Goal: Task Accomplishment & Management: Manage account settings

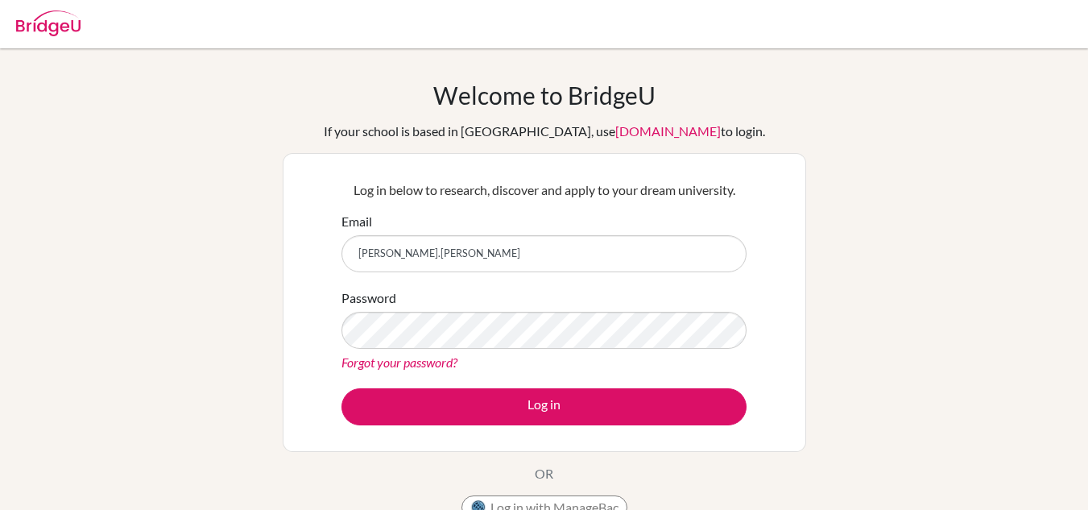
type input "[PERSON_NAME][EMAIL_ADDRESS][PERSON_NAME][DOMAIN_NAME]"
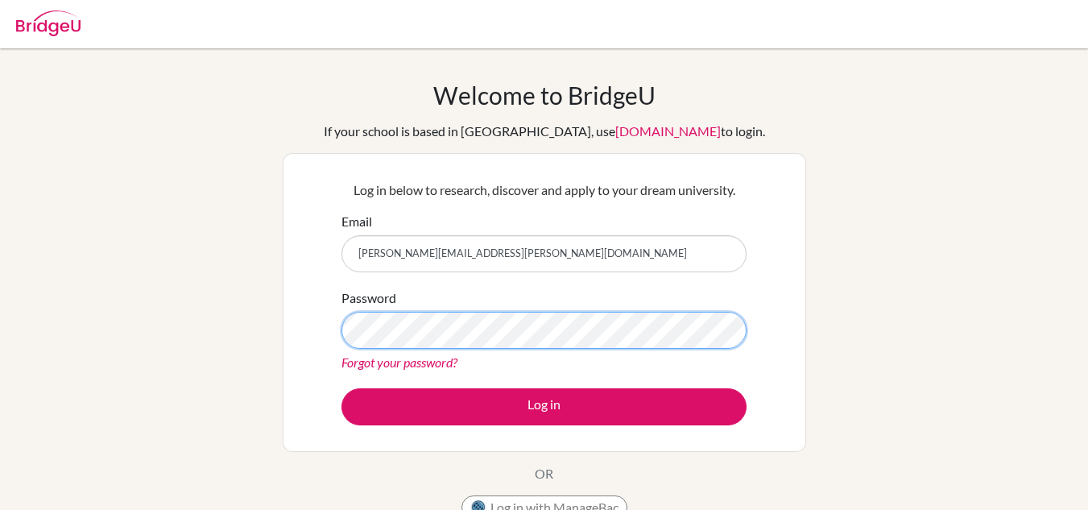
click at [341, 388] on button "Log in" at bounding box center [543, 406] width 405 height 37
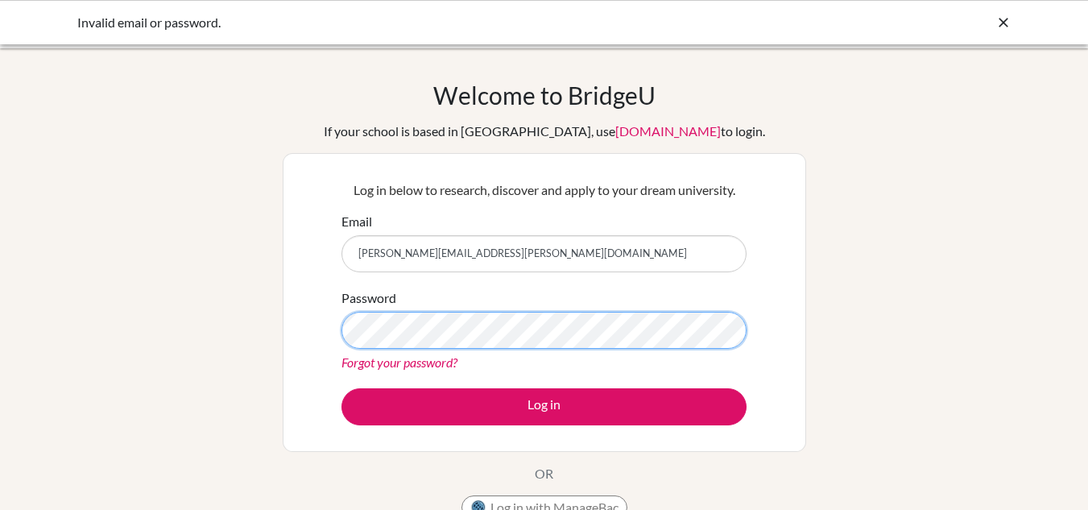
click at [341, 388] on button "Log in" at bounding box center [543, 406] width 405 height 37
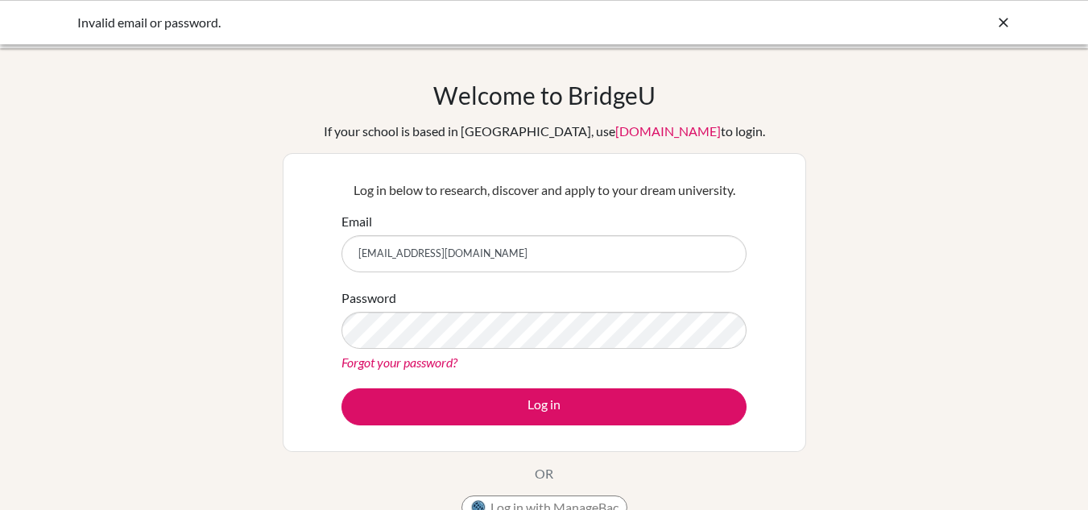
type input "Fuq31640osborne.fraser@chb-online.com"
click at [341, 388] on button "Log in" at bounding box center [543, 406] width 405 height 37
click at [403, 249] on input "Fuq31640osborne.fraser@chb-online.com" at bounding box center [543, 253] width 405 height 37
type input "[PERSON_NAME][EMAIL_ADDRESS][PERSON_NAME][DOMAIN_NAME]"
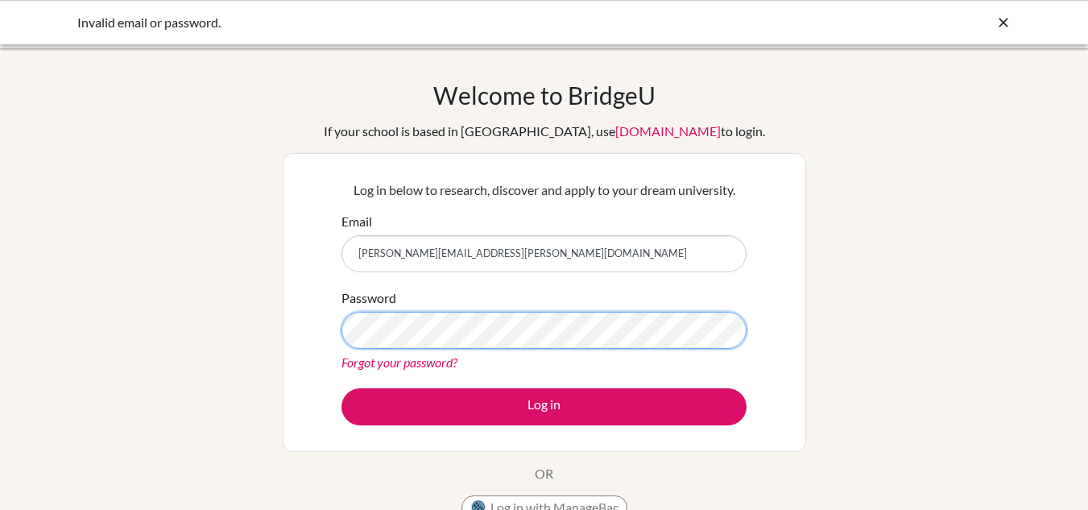
click at [341, 388] on button "Log in" at bounding box center [543, 406] width 405 height 37
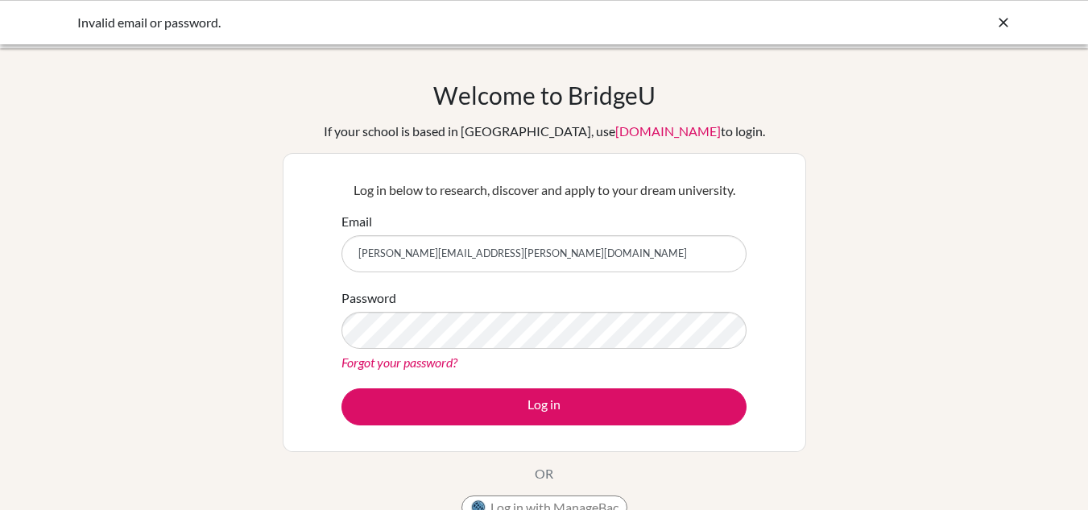
click at [341, 388] on button "Log in" at bounding box center [543, 406] width 405 height 37
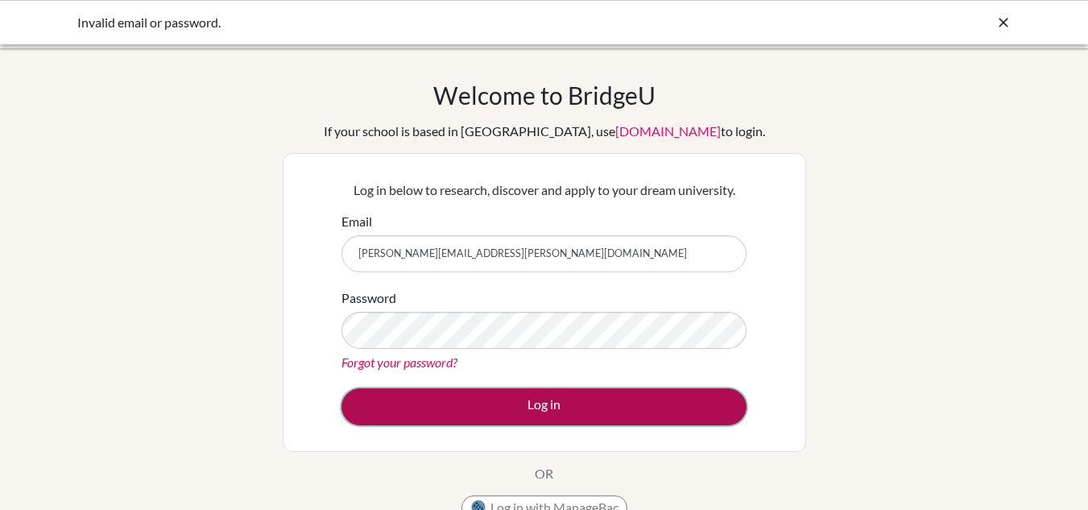
click at [478, 407] on button "Log in" at bounding box center [543, 406] width 405 height 37
click at [495, 404] on button "Log in" at bounding box center [543, 406] width 405 height 37
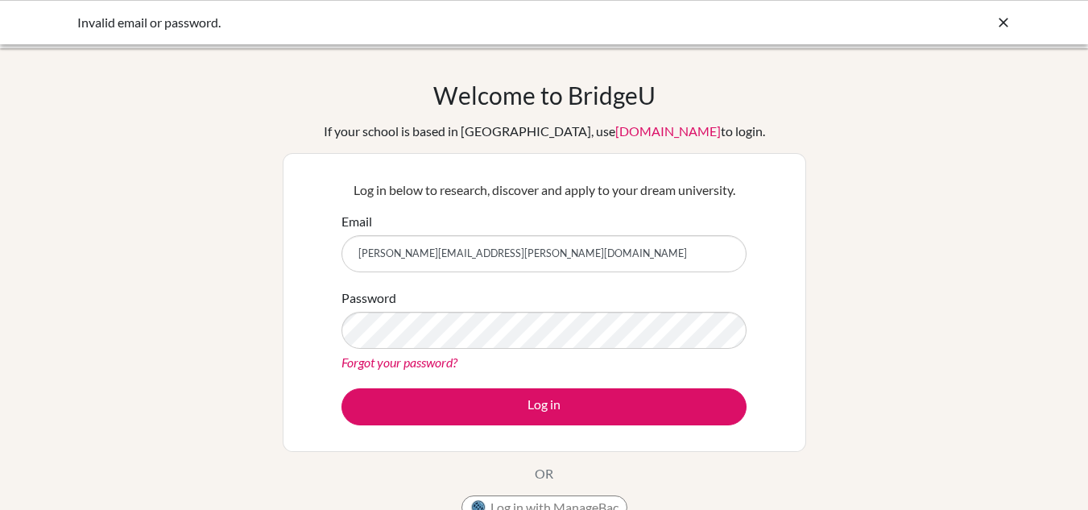
click at [408, 366] on link "Forgot your password?" at bounding box center [399, 361] width 116 height 15
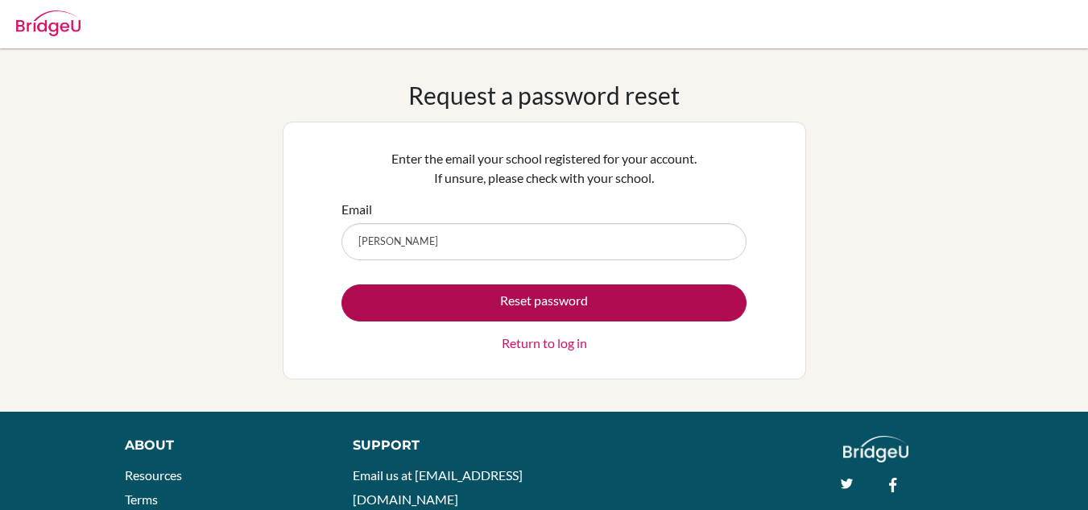
type input "[PERSON_NAME][EMAIL_ADDRESS][PERSON_NAME][DOMAIN_NAME]"
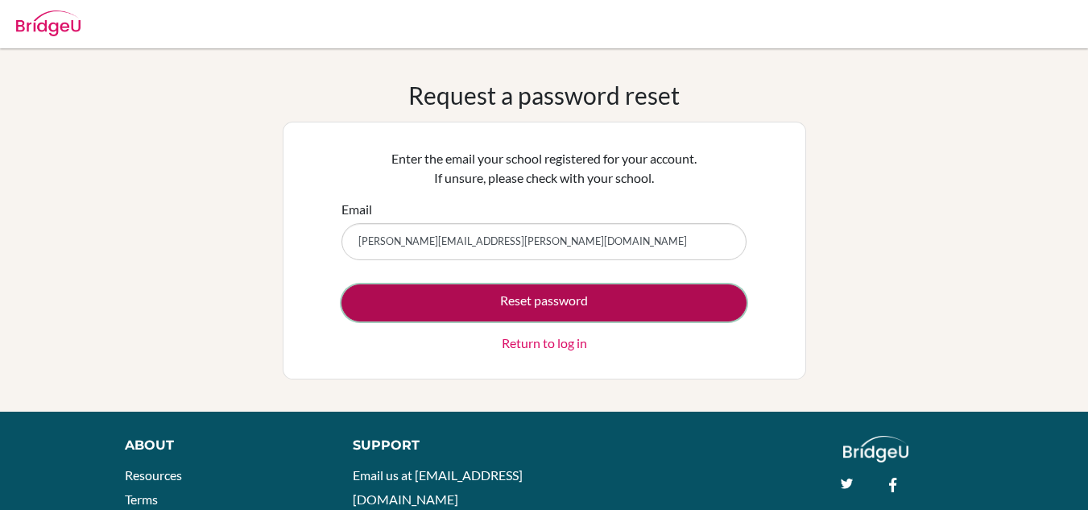
click at [551, 309] on button "Reset password" at bounding box center [543, 302] width 405 height 37
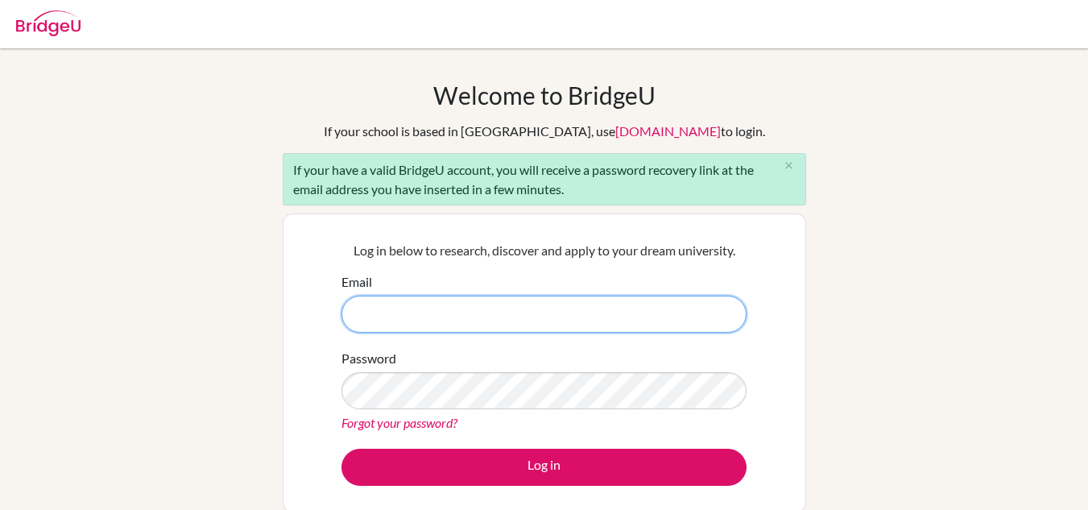
drag, startPoint x: 459, startPoint y: 318, endPoint x: 469, endPoint y: 316, distance: 10.0
click at [466, 317] on input "Email" at bounding box center [543, 314] width 405 height 37
type input "[PERSON_NAME][EMAIL_ADDRESS][PERSON_NAME][DOMAIN_NAME]"
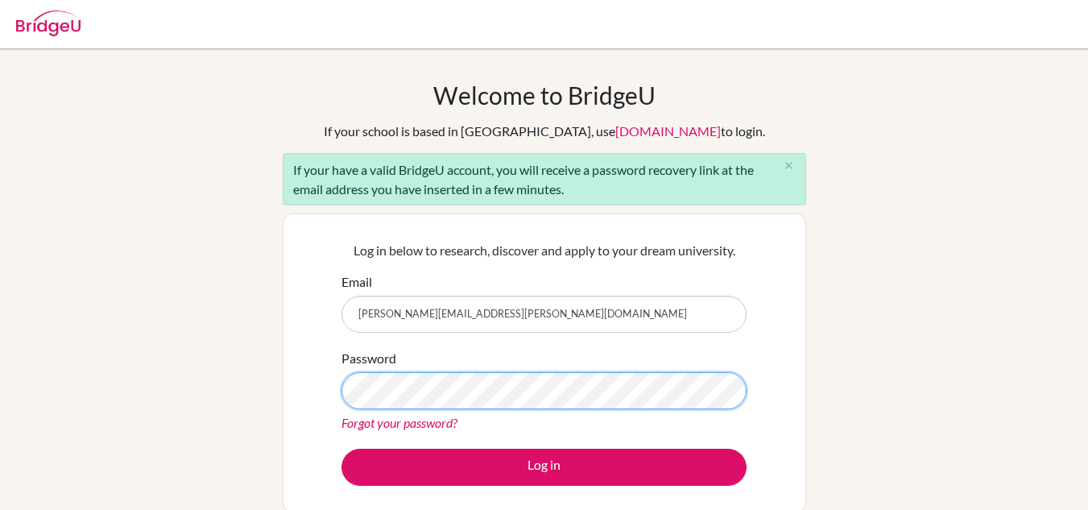
click at [341, 449] on button "Log in" at bounding box center [543, 467] width 405 height 37
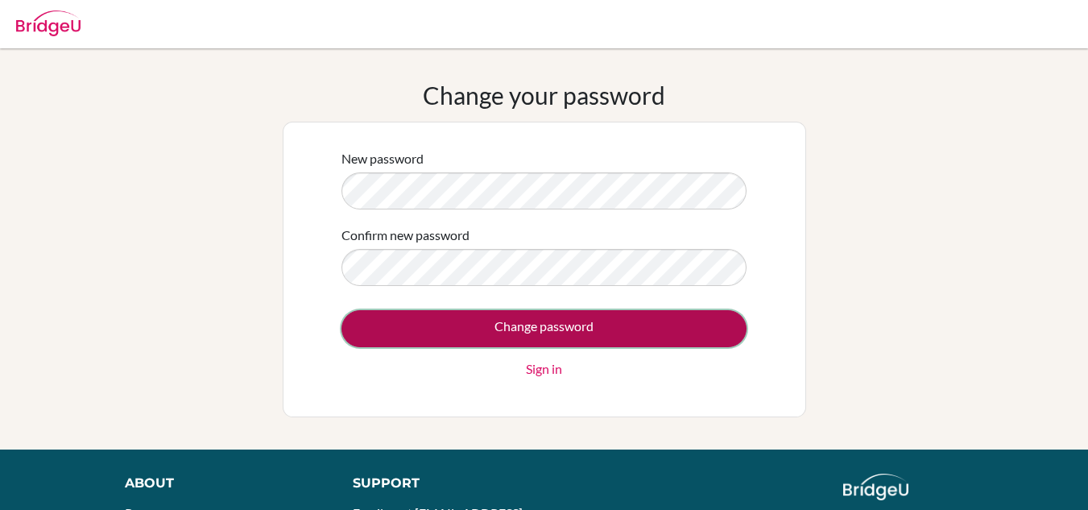
click at [574, 315] on input "Change password" at bounding box center [543, 328] width 405 height 37
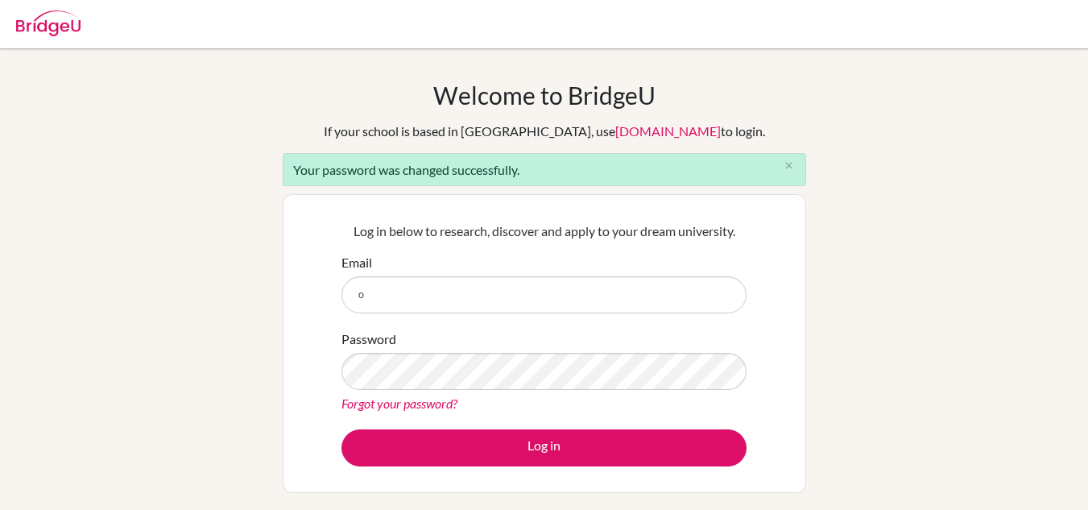
type input "osborne.fraser@chb-online.com"
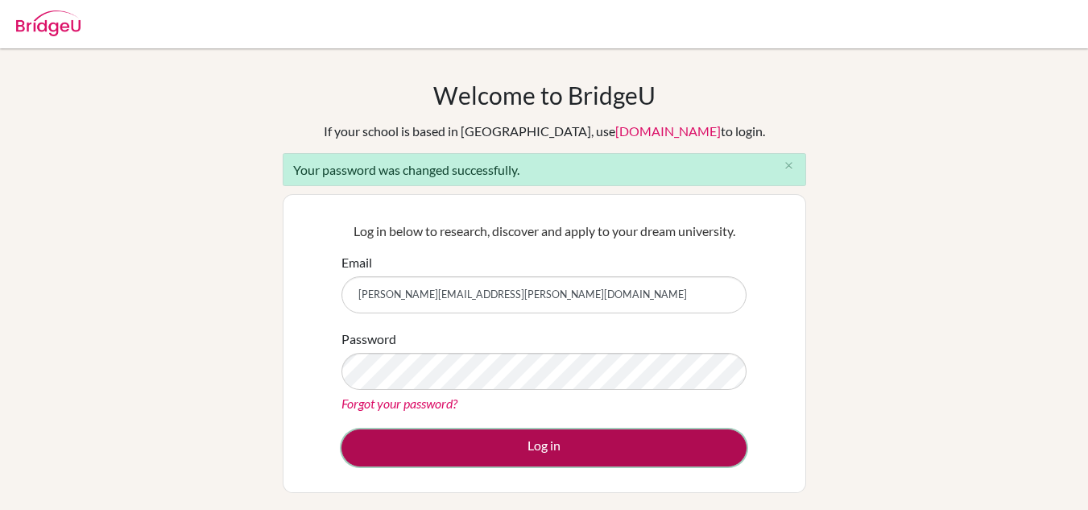
click at [607, 434] on button "Log in" at bounding box center [543, 447] width 405 height 37
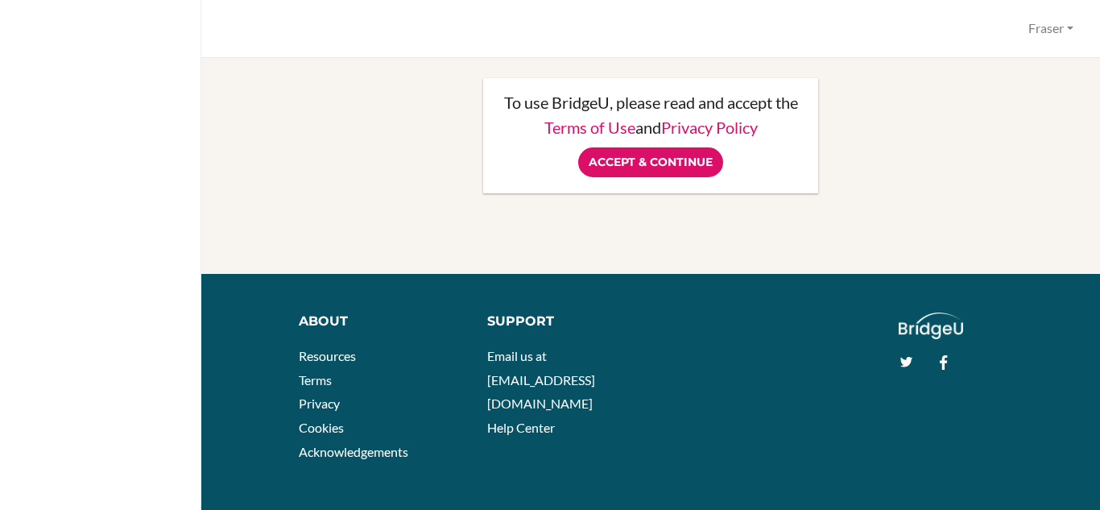
scroll to position [77, 0]
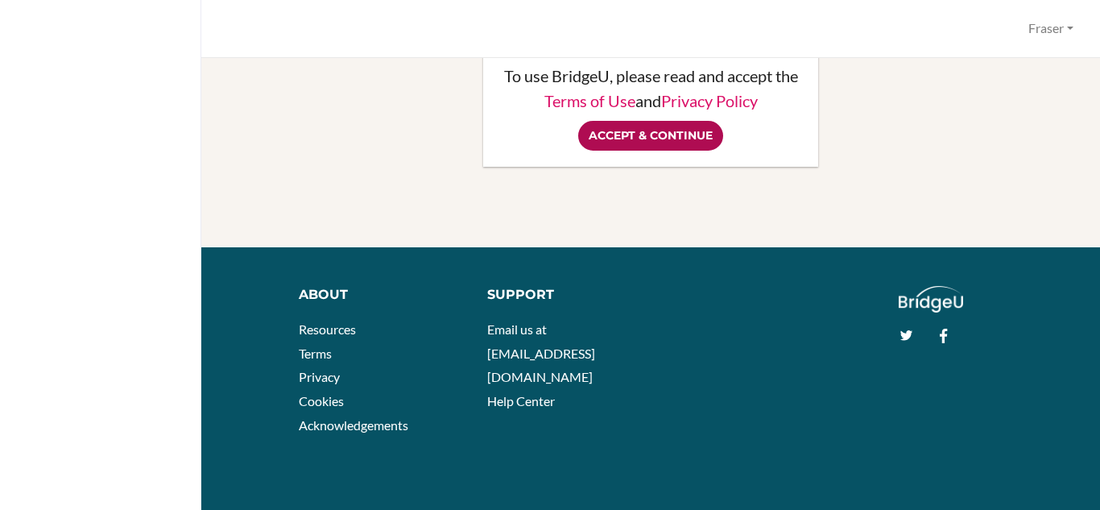
click at [643, 149] on input "Accept & Continue" at bounding box center [650, 136] width 145 height 30
